Goal: Use online tool/utility: Use online tool/utility

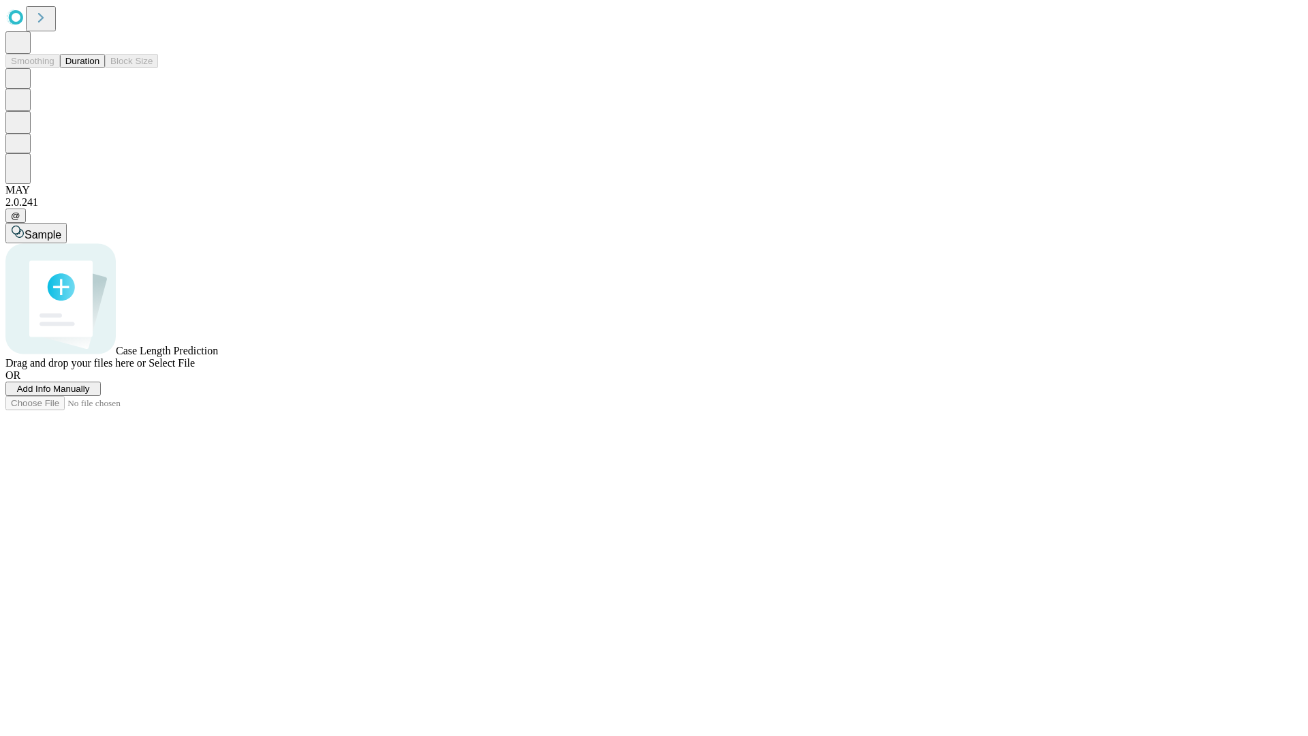
click at [99, 68] on button "Duration" at bounding box center [82, 61] width 45 height 14
click at [195, 369] on span "Select File" at bounding box center [172, 363] width 46 height 12
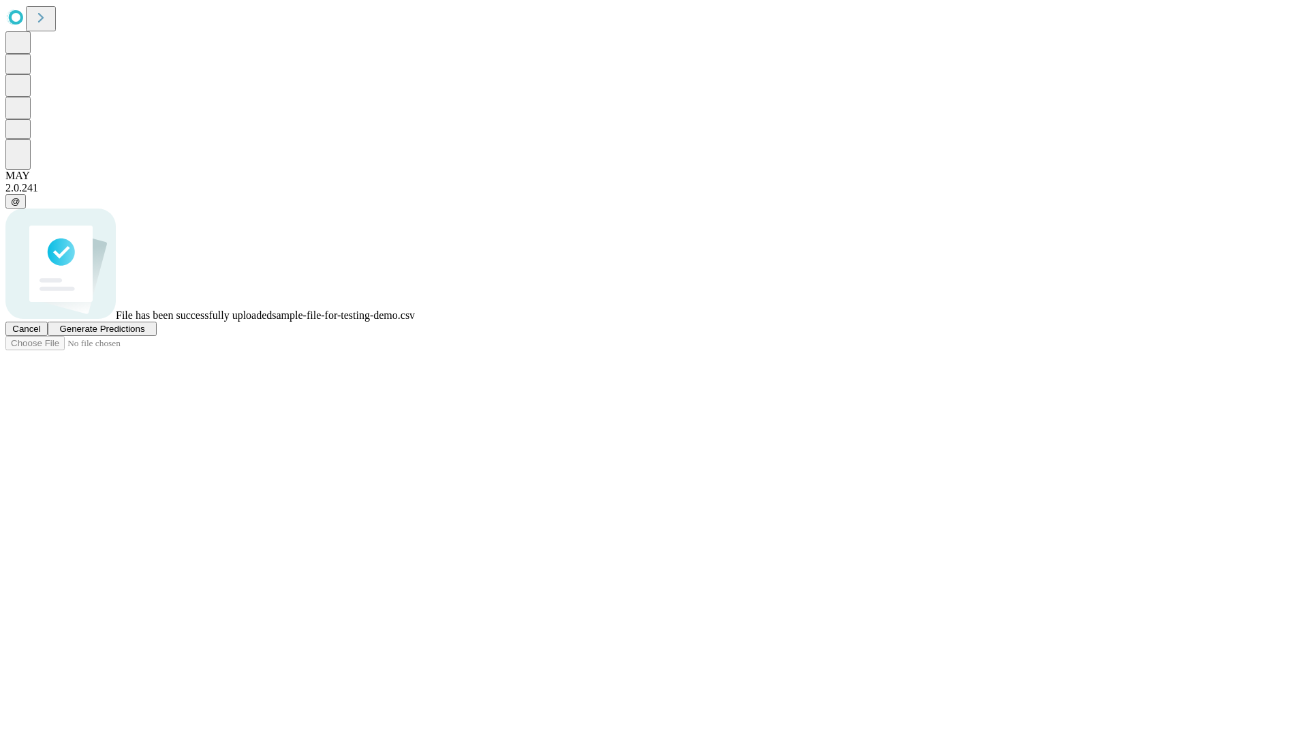
click at [144, 334] on span "Generate Predictions" at bounding box center [101, 329] width 85 height 10
